Goal: Task Accomplishment & Management: Manage account settings

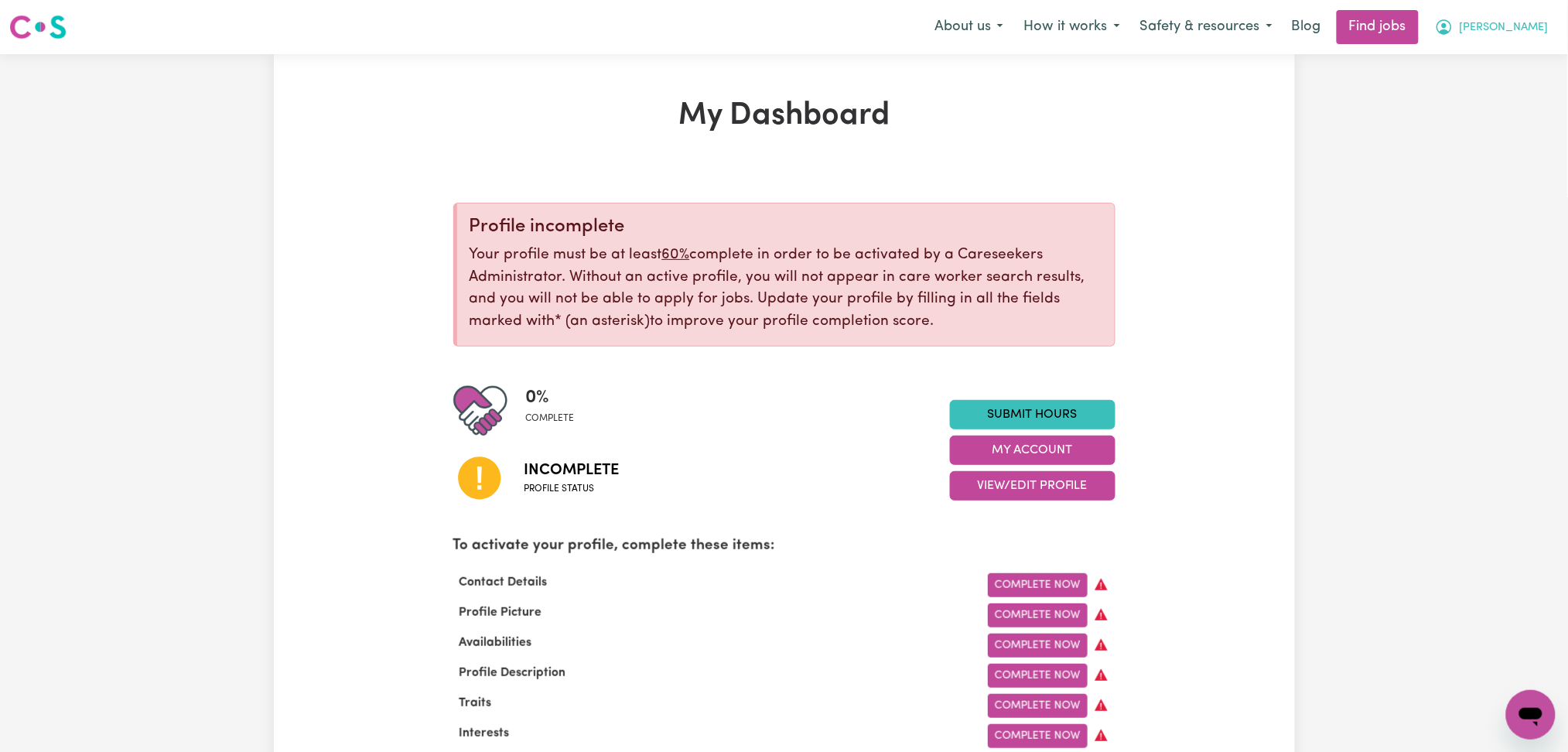
click at [1544, 17] on button "[PERSON_NAME]" at bounding box center [1492, 27] width 134 height 33
click at [1507, 126] on link "Logout" at bounding box center [1497, 118] width 123 height 29
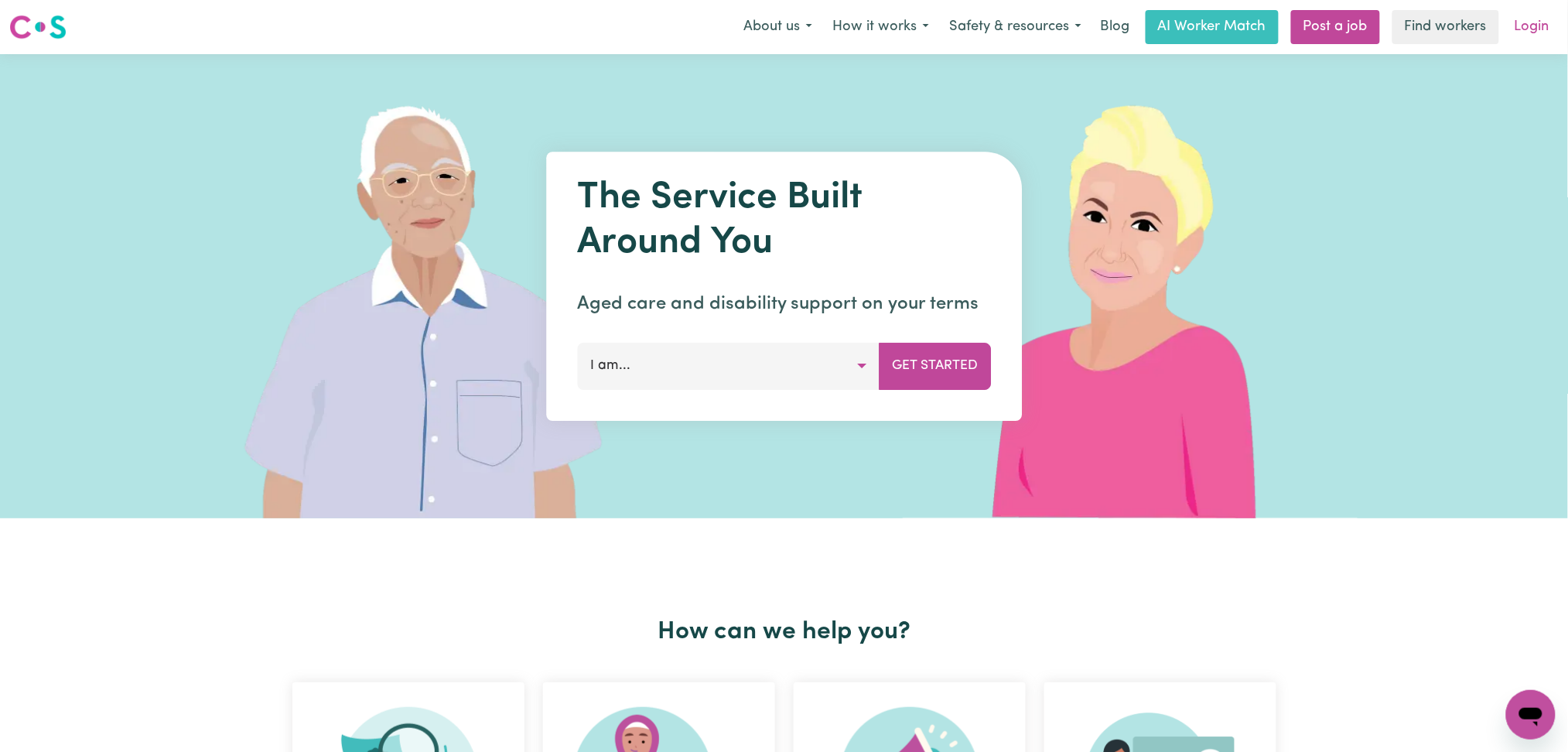
click at [1541, 25] on link "Login" at bounding box center [1532, 26] width 54 height 34
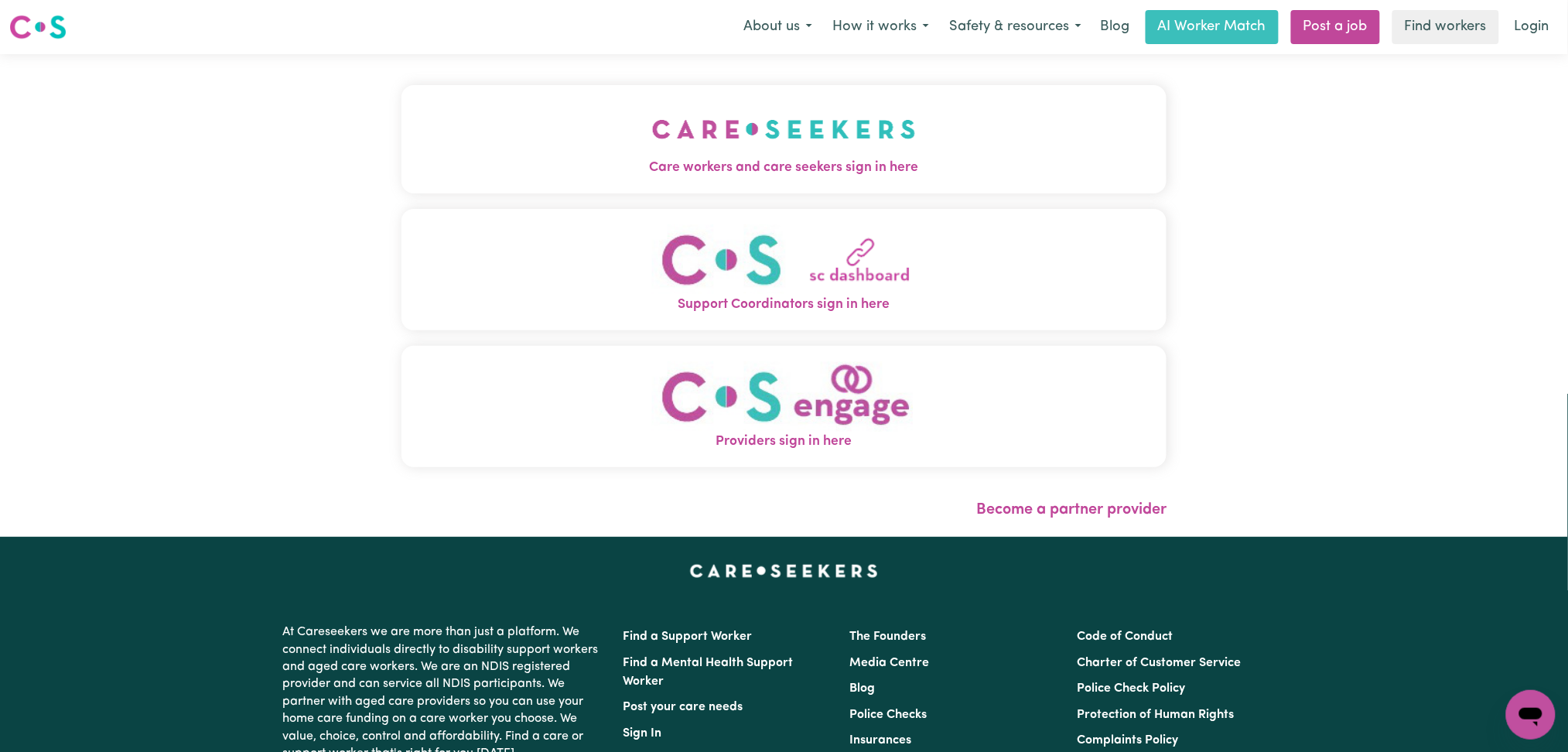
click at [505, 150] on button "Care workers and care seekers sign in here" at bounding box center [784, 139] width 766 height 108
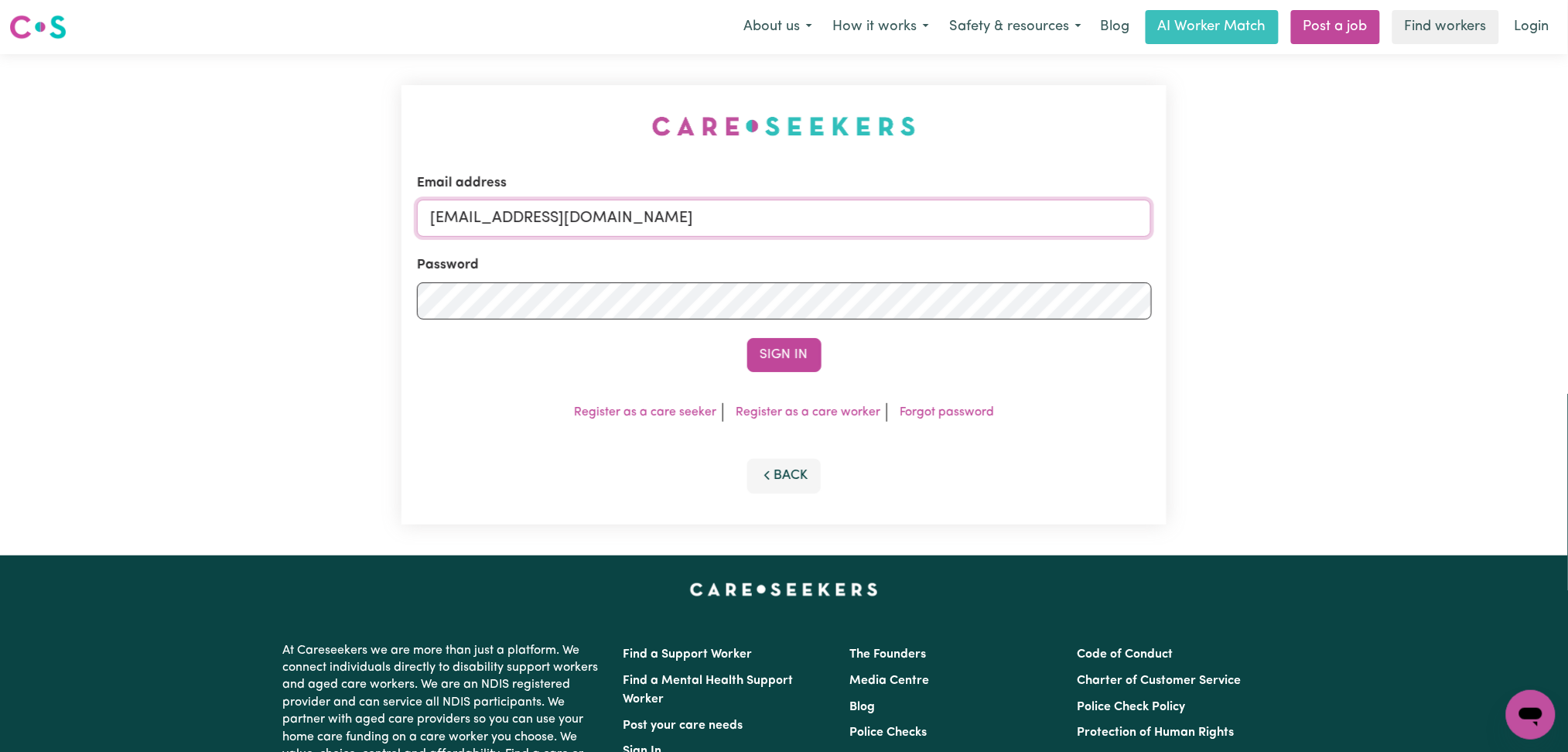
click at [552, 215] on input "[EMAIL_ADDRESS][DOMAIN_NAME]" at bounding box center [784, 218] width 735 height 37
drag, startPoint x: 510, startPoint y: 217, endPoint x: 993, endPoint y: 242, distance: 483.6
click at [993, 242] on form "Email address Superuser~[EMAIL_ADDRESS][DOMAIN_NAME] Password Sign In" at bounding box center [784, 272] width 735 height 199
type input "Superuser~[EMAIL_ADDRESS][DOMAIN_NAME]"
click at [800, 347] on button "Sign In" at bounding box center [785, 354] width 74 height 34
